Goal: Check status: Check status

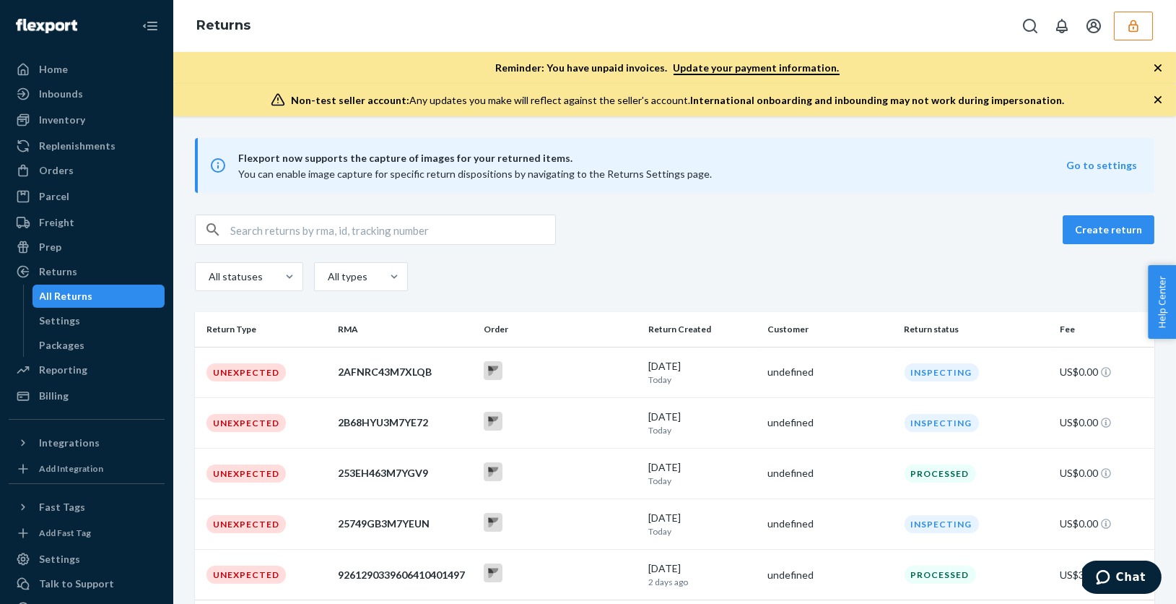
scroll to position [73, 0]
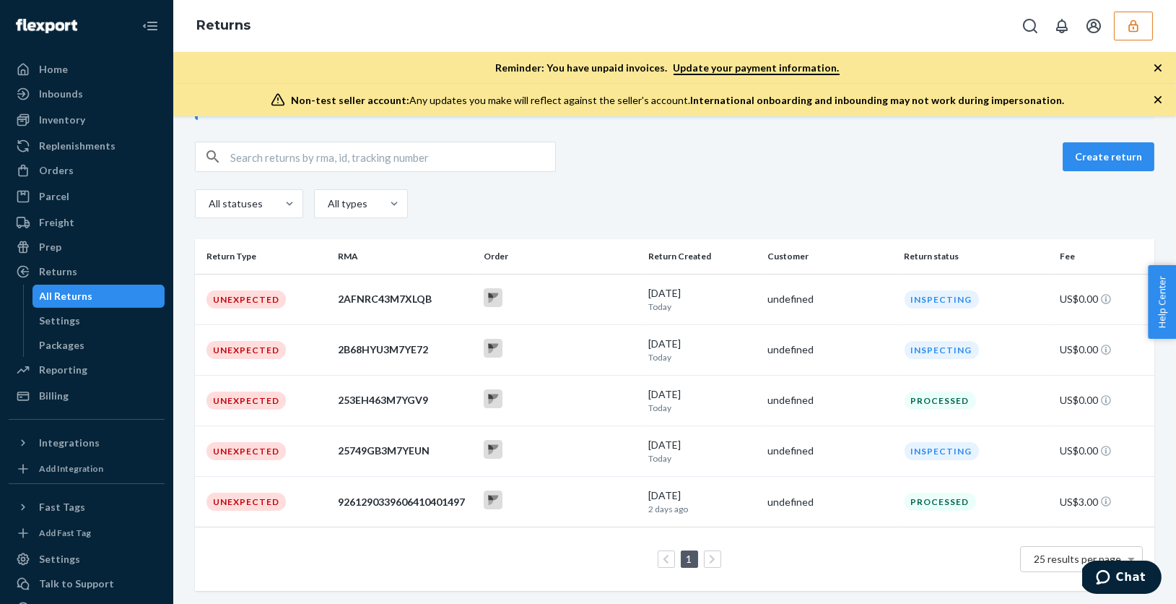
click at [651, 190] on div "All statuses All types" at bounding box center [675, 205] width 960 height 32
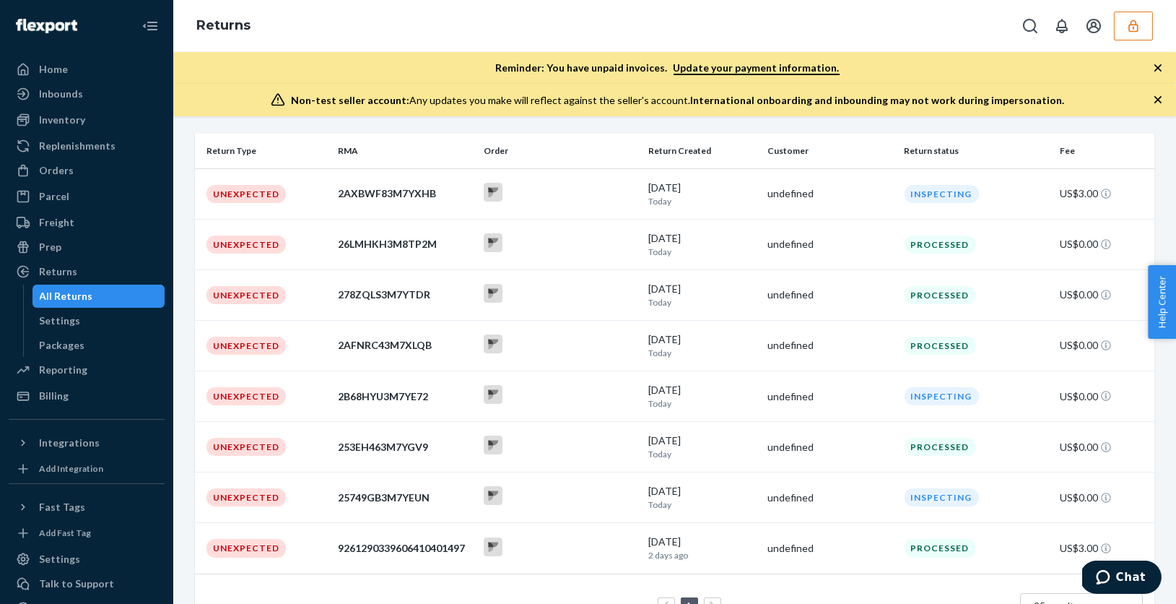
scroll to position [181, 0]
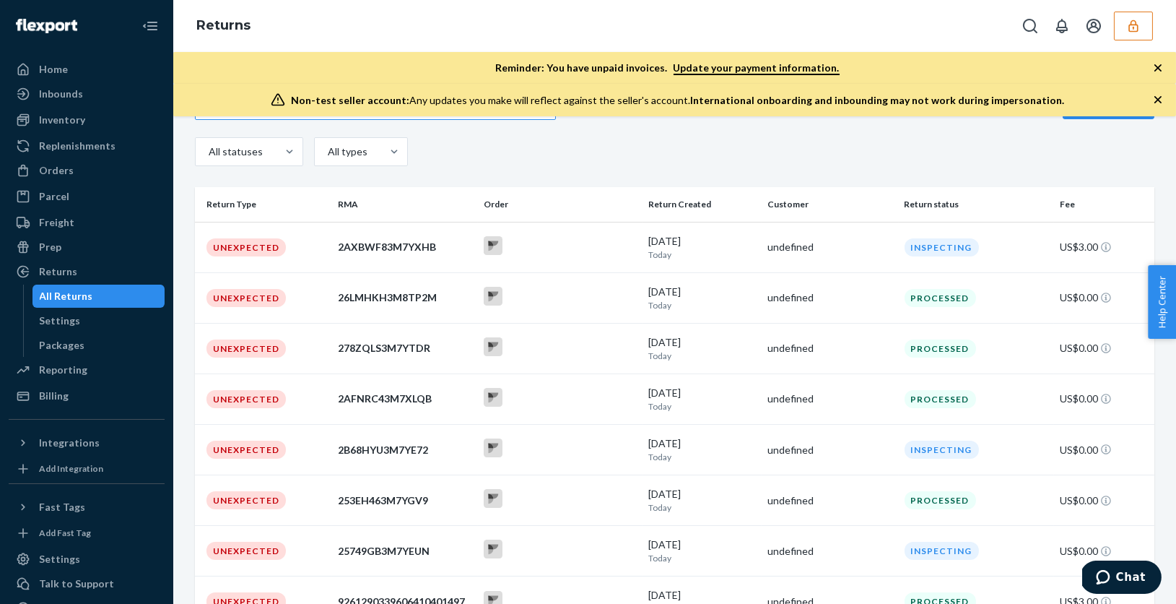
scroll to position [126, 0]
click at [384, 245] on div "2AXBWF83M7YXHB" at bounding box center [405, 245] width 135 height 14
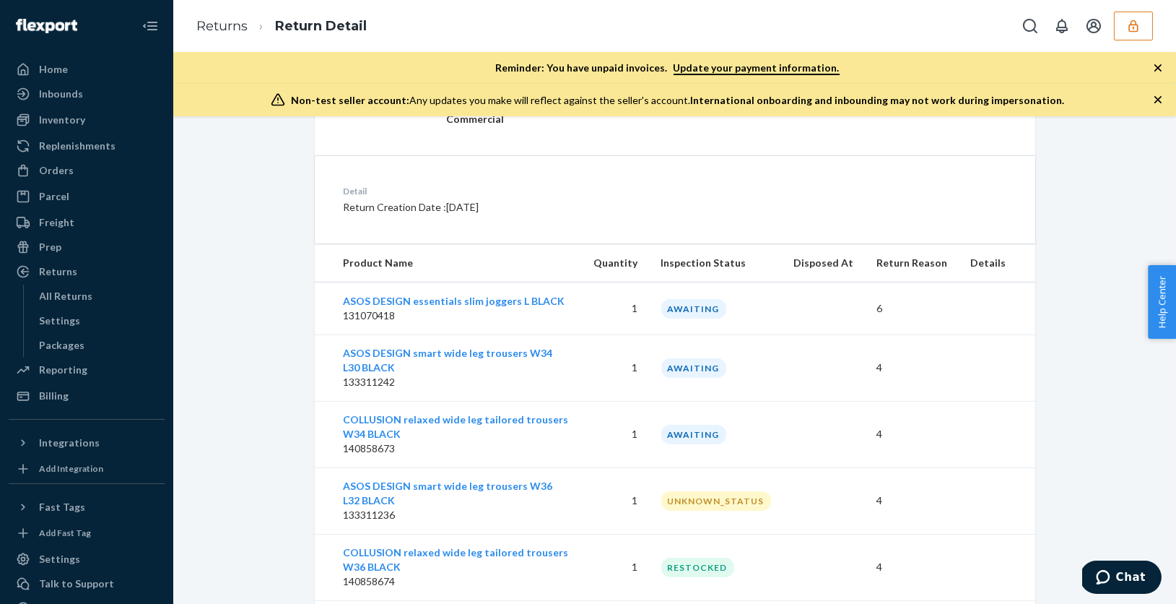
scroll to position [340, 0]
